Goal: Information Seeking & Learning: Find specific page/section

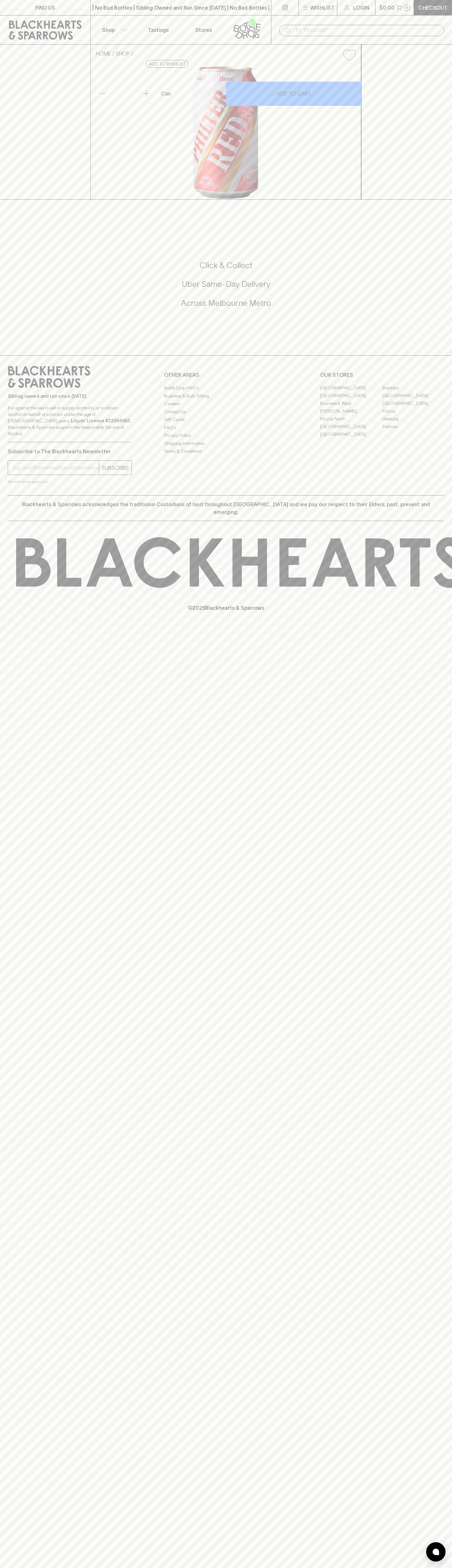
click at [209, 15] on div "| No Bad Bottles | Sibling Owned and Run Since 2006 | No Bad Bottles | Sibling …" at bounding box center [180, 7] width 181 height 15
click at [442, 1446] on div "FIND US | No Bad Bottles | Sibling Owned and Run Since 2006 | No Bad Bottles | …" at bounding box center [226, 784] width 452 height 1568
click at [22, 1567] on html "FIND US | No Bad Bottles | Sibling Owned and Run Since 2006 | No Bad Bottles | …" at bounding box center [226, 784] width 452 height 1568
click at [17, 1073] on div "FIND US | No Bad Bottles | Sibling Owned and Run Since 2006 | No Bad Bottles | …" at bounding box center [226, 784] width 452 height 1568
